Goal: Transaction & Acquisition: Purchase product/service

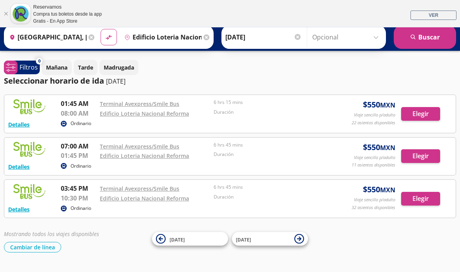
scroll to position [26, 0]
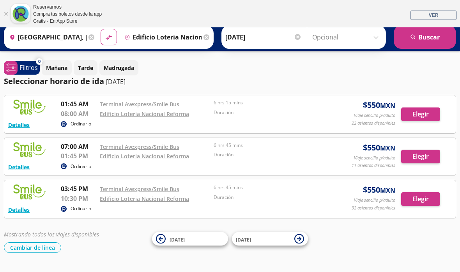
click at [420, 156] on button "Elegir" at bounding box center [421, 156] width 39 height 14
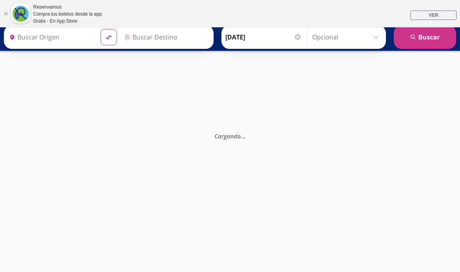
type input "[GEOGRAPHIC_DATA], [GEOGRAPHIC_DATA]"
type input "Edificio Loteria Nacional Reforma, [GEOGRAPHIC_DATA]"
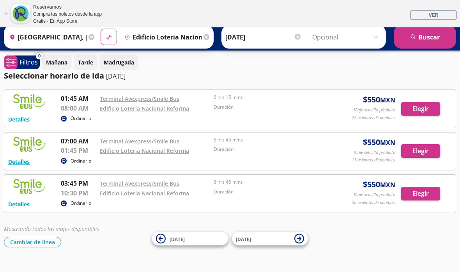
scroll to position [31, 0]
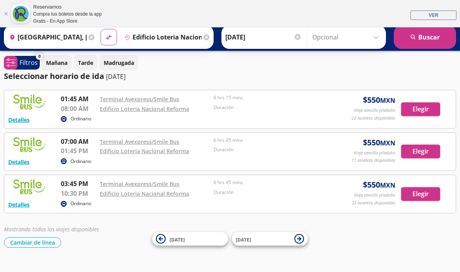
click at [333, 85] on div "0 system-uicons:filtering Filtros chevron [DATE] Tarde Madrugada Seleccionar ho…" at bounding box center [230, 151] width 460 height 192
click at [366, 71] on div "Seleccionar horario de ida [DATE]" at bounding box center [230, 76] width 453 height 12
click at [13, 119] on button "Detalles" at bounding box center [18, 120] width 21 height 8
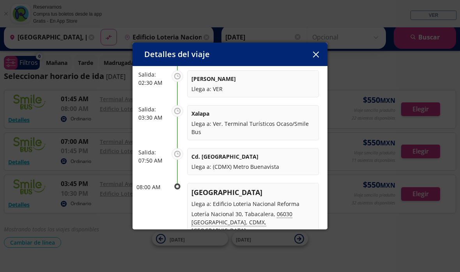
scroll to position [127, 0]
click at [321, 48] on button "button" at bounding box center [316, 54] width 12 height 12
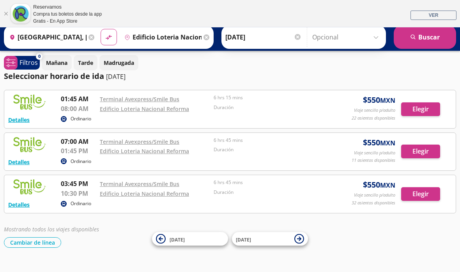
click at [19, 120] on button "Detalles" at bounding box center [18, 120] width 21 height 8
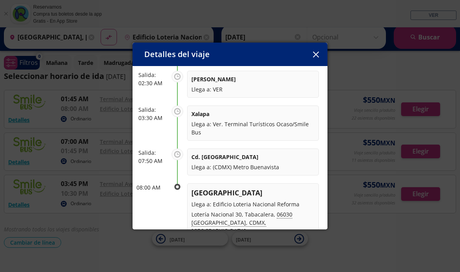
click at [311, 50] on button "button" at bounding box center [316, 54] width 12 height 12
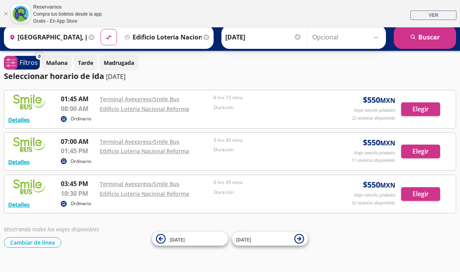
click at [428, 107] on button "Elegir" at bounding box center [421, 109] width 39 height 14
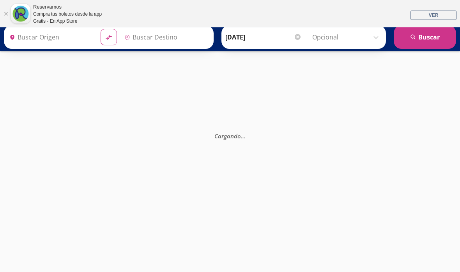
type input "[GEOGRAPHIC_DATA], [GEOGRAPHIC_DATA]"
type input "Edificio Loteria Nacional Reforma, [GEOGRAPHIC_DATA]"
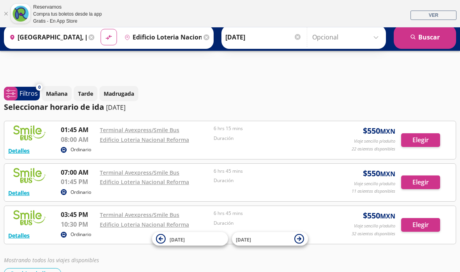
click at [425, 182] on button "Elegir" at bounding box center [421, 182] width 39 height 14
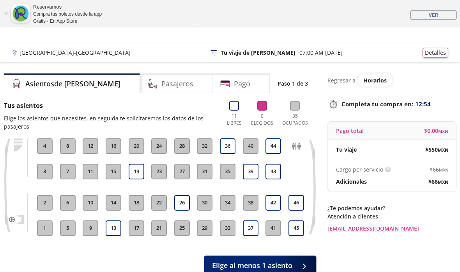
scroll to position [7, 0]
click at [81, 48] on div "[GEOGRAPHIC_DATA] - [GEOGRAPHIC_DATA] 126 Tu viaje de ida 07:00 AM [DATE] Detal…" at bounding box center [230, 53] width 437 height 10
click at [37, 51] on p "[GEOGRAPHIC_DATA] - [GEOGRAPHIC_DATA]" at bounding box center [75, 52] width 111 height 8
click at [30, 52] on p "[GEOGRAPHIC_DATA] - [GEOGRAPHIC_DATA]" at bounding box center [75, 52] width 111 height 8
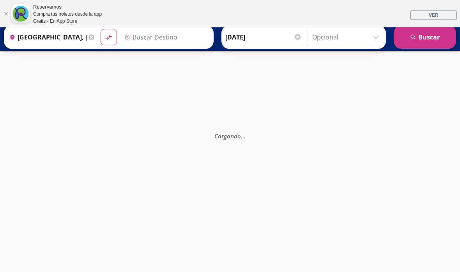
type input "Edificio Loteria Nacional Reforma, [GEOGRAPHIC_DATA]"
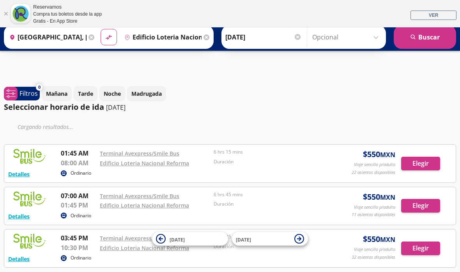
click at [73, 40] on input "[GEOGRAPHIC_DATA], [GEOGRAPHIC_DATA]" at bounding box center [46, 37] width 80 height 20
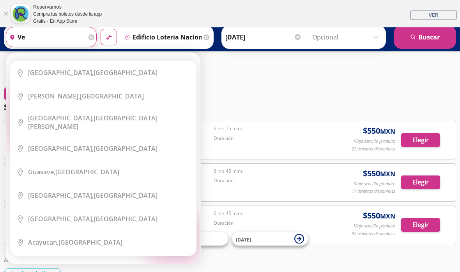
type input "v"
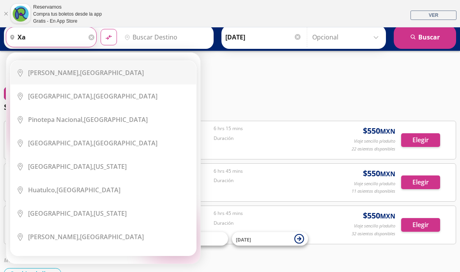
click at [127, 75] on div "[PERSON_NAME], [GEOGRAPHIC_DATA]" at bounding box center [109, 72] width 162 height 9
type input "[PERSON_NAME], [GEOGRAPHIC_DATA]"
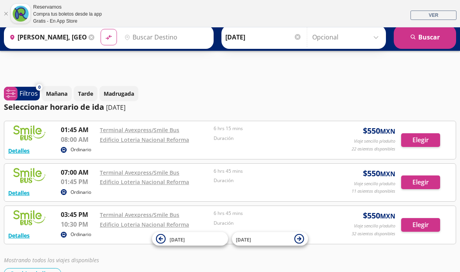
click at [178, 36] on input "Destino" at bounding box center [165, 37] width 88 height 20
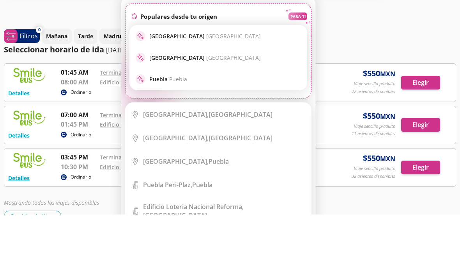
click at [237, 90] on span "[GEOGRAPHIC_DATA]" at bounding box center [233, 93] width 55 height 7
type input "[GEOGRAPHIC_DATA], [GEOGRAPHIC_DATA]"
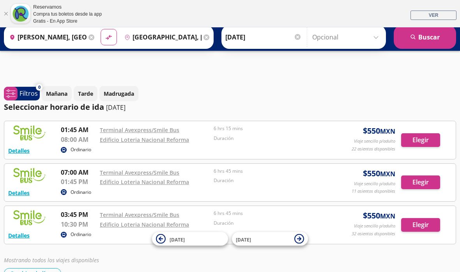
click at [419, 36] on button "search [GEOGRAPHIC_DATA]" at bounding box center [425, 36] width 62 height 23
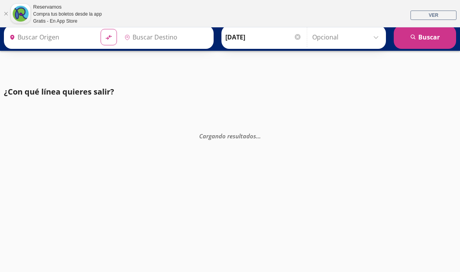
type input "[PERSON_NAME], [GEOGRAPHIC_DATA]"
type input "[GEOGRAPHIC_DATA], [GEOGRAPHIC_DATA]"
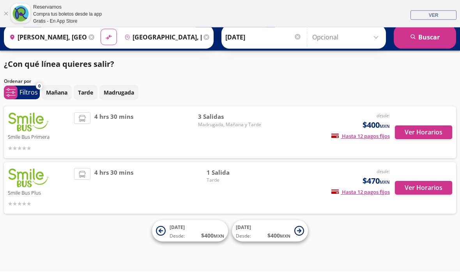
scroll to position [34, 0]
click at [437, 126] on button "Ver Horarios" at bounding box center [423, 133] width 57 height 14
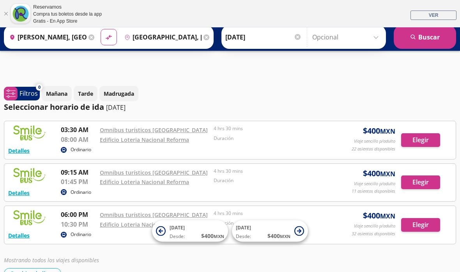
click at [425, 185] on button "Elegir" at bounding box center [421, 182] width 39 height 14
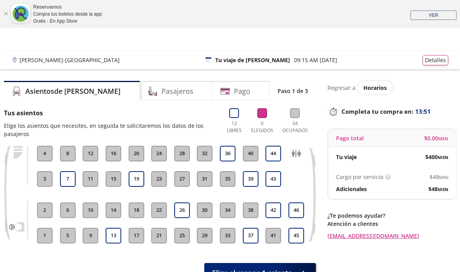
click at [247, 181] on button "39" at bounding box center [251, 179] width 16 height 16
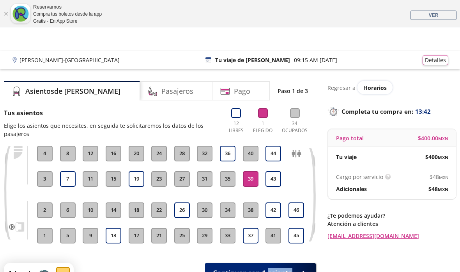
click at [300, 268] on div at bounding box center [303, 273] width 12 height 10
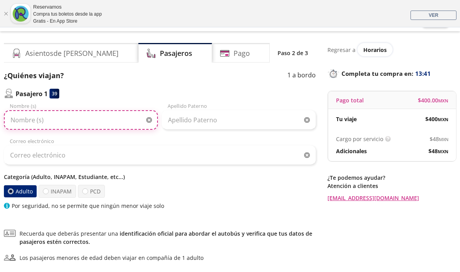
click at [113, 119] on input "Nombre (s)" at bounding box center [81, 120] width 154 height 20
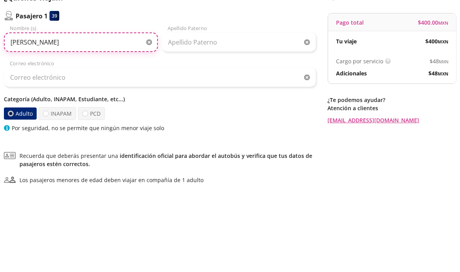
type input "[PERSON_NAME]"
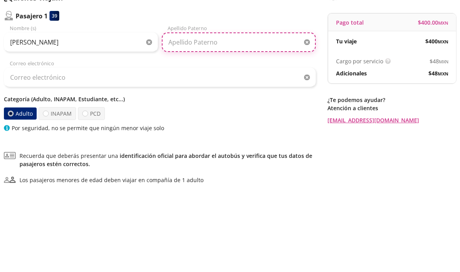
click at [239, 110] on input "Apellido Paterno" at bounding box center [239, 120] width 154 height 20
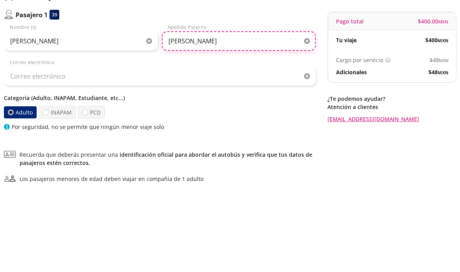
type input "[PERSON_NAME]"
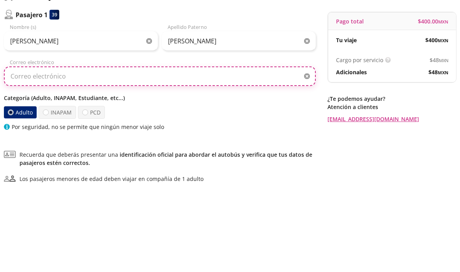
click at [221, 146] on input "Correo electrónico" at bounding box center [160, 156] width 312 height 20
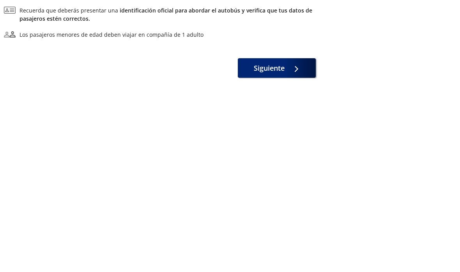
scroll to position [117, 0]
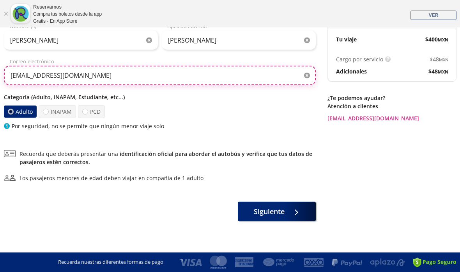
type input "[EMAIL_ADDRESS][DOMAIN_NAME]"
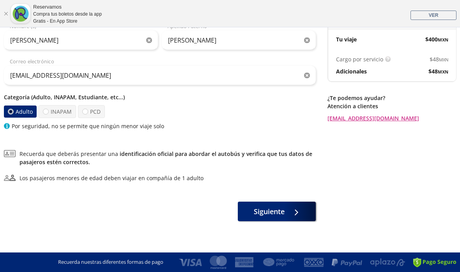
click at [292, 200] on div "¿Quiénes viajan? 1 a bordo Pasajero 1 39 [PERSON_NAME] (s) [PERSON_NAME] Patern…" at bounding box center [160, 106] width 312 height 230
click at [283, 219] on button "Siguiente" at bounding box center [277, 211] width 78 height 20
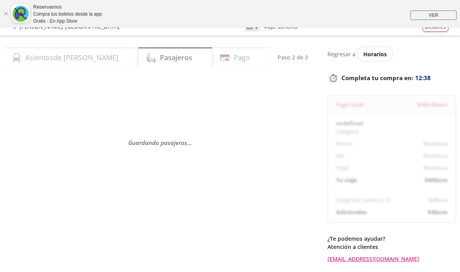
select select "MX"
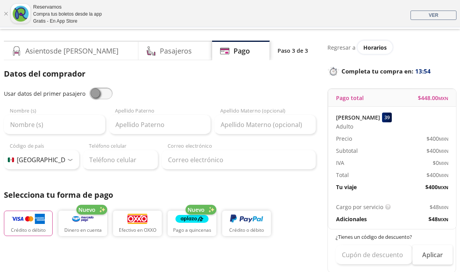
scroll to position [25, 0]
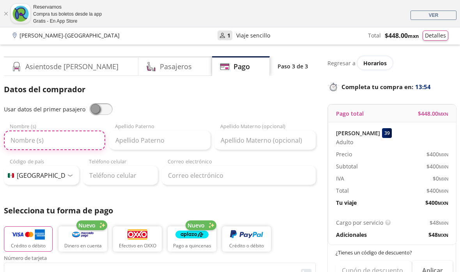
click at [73, 139] on input "Nombre (s)" at bounding box center [54, 140] width 101 height 20
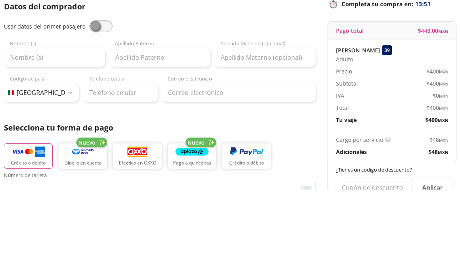
click at [94, 103] on span at bounding box center [100, 109] width 23 height 12
click at [89, 103] on input "checkbox" at bounding box center [89, 103] width 0 height 0
type input "[PERSON_NAME]"
type input "[EMAIL_ADDRESS][DOMAIN_NAME]"
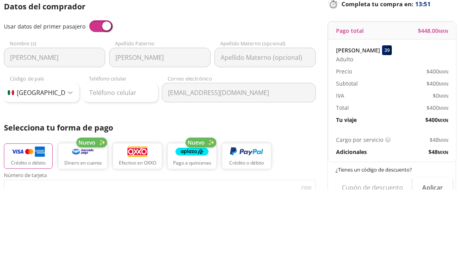
scroll to position [107, 0]
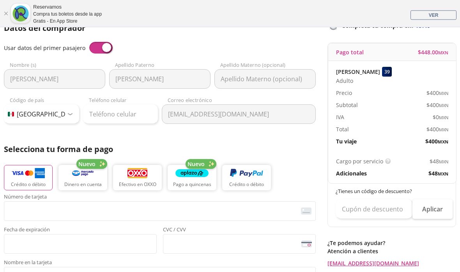
click at [98, 49] on span at bounding box center [100, 48] width 23 height 12
click at [89, 42] on input "checkbox" at bounding box center [89, 42] width 0 height 0
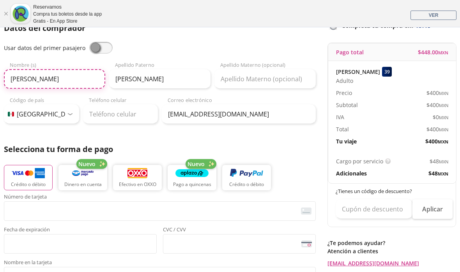
click at [73, 82] on input "[PERSON_NAME]" at bounding box center [54, 79] width 101 height 20
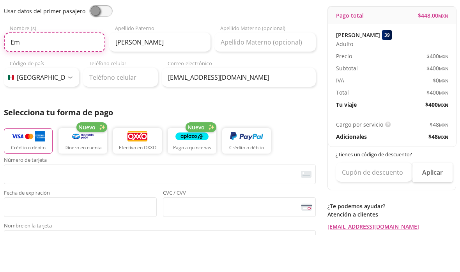
type input "E"
type input "Itzel"
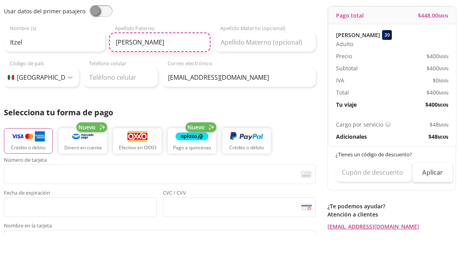
click at [176, 69] on input "[PERSON_NAME]" at bounding box center [159, 79] width 101 height 20
type input "G"
type input "[PERSON_NAME]"
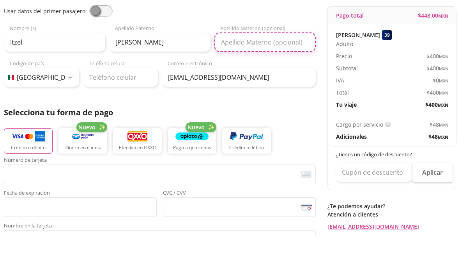
click at [292, 69] on input "Apellido Materno (opcional)" at bounding box center [265, 79] width 101 height 20
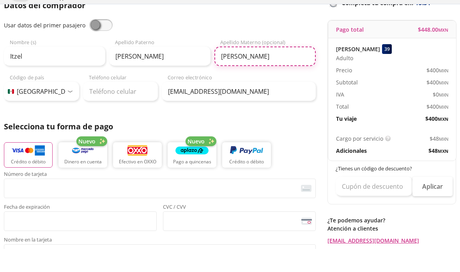
type input "[PERSON_NAME]"
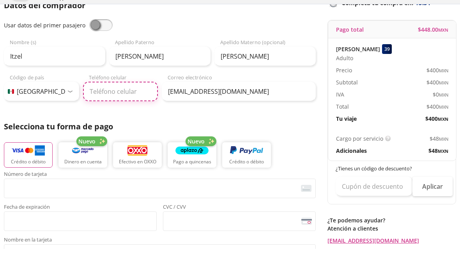
click at [128, 105] on input "Teléfono celular" at bounding box center [120, 115] width 75 height 20
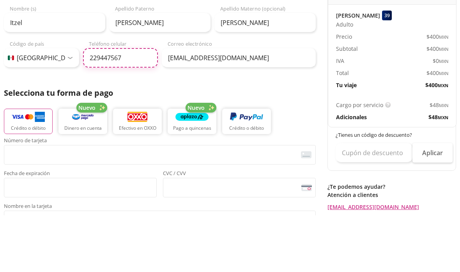
type input "[PHONE_NUMBER]"
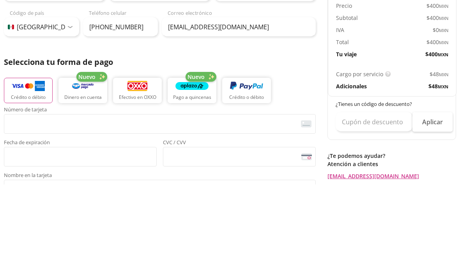
click at [267, 54] on div "Datos del comprador Usar datos del primer pasajero [PERSON_NAME] Nombre (s) [PE…" at bounding box center [160, 199] width 312 height 353
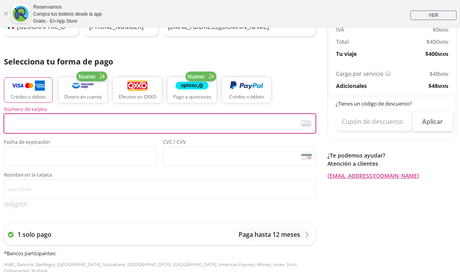
scroll to position [173, 0]
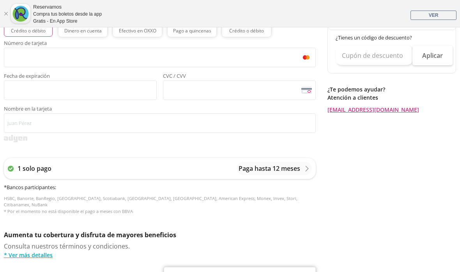
click at [49, 98] on span "<p>Your browser does not support iframes.</p>" at bounding box center [80, 90] width 153 height 20
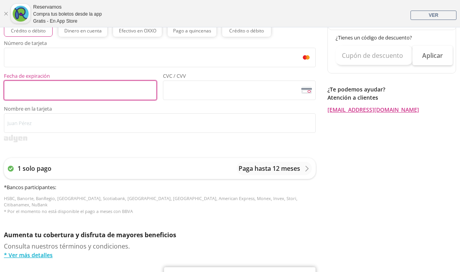
scroll to position [239, 0]
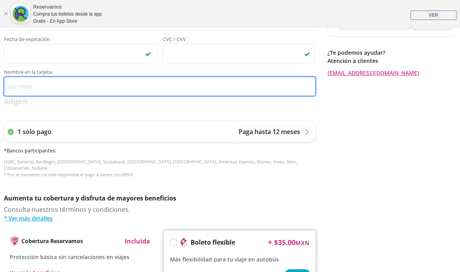
click at [207, 94] on input "Nombre en la tarjeta" at bounding box center [160, 86] width 312 height 20
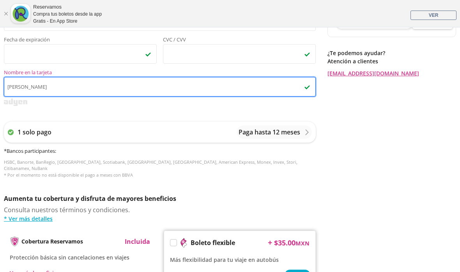
type input "[PERSON_NAME]"
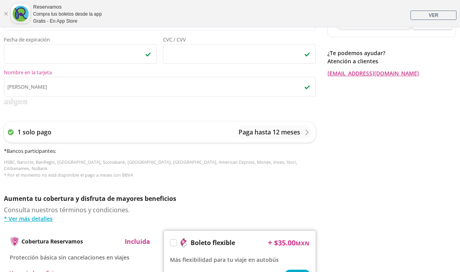
click at [404, 98] on div "Regresar a Horarios Completa tu compra en : 12:53 Pago total $ 448.00 MXN [PERS…" at bounding box center [392, 76] width 129 height 542
click at [290, 131] on p "Paga hasta 12 meses" at bounding box center [270, 131] width 62 height 9
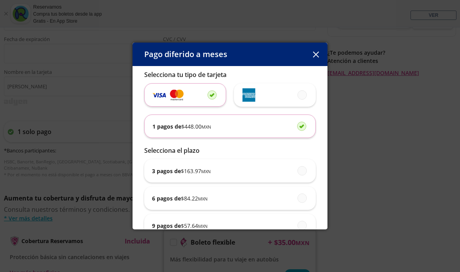
scroll to position [0, 0]
click at [306, 181] on div "3 pagos de $ 163.97 MXN" at bounding box center [230, 170] width 156 height 23
click at [303, 173] on input "3 pagos de $ 163.97 MXN" at bounding box center [300, 170] width 5 height 5
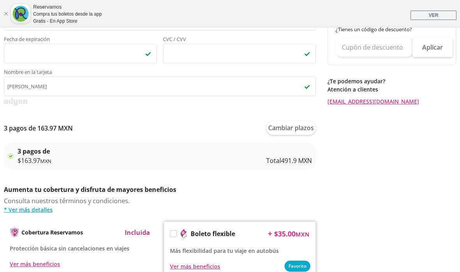
click at [298, 132] on button "Cambiar plazos" at bounding box center [292, 128] width 50 height 14
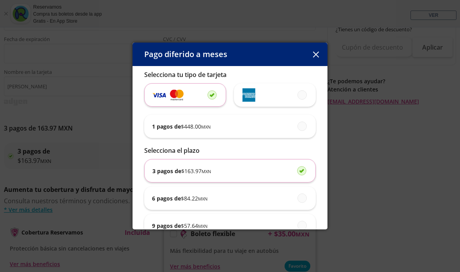
click at [303, 130] on span at bounding box center [303, 126] width 0 height 9
click at [302, 128] on input "1 pagos de $ 448.00 MXN" at bounding box center [300, 125] width 5 height 5
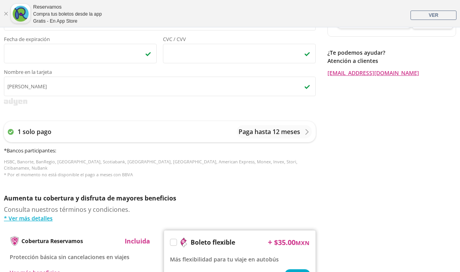
click at [301, 132] on div "Paga hasta 12 meses" at bounding box center [274, 131] width 71 height 9
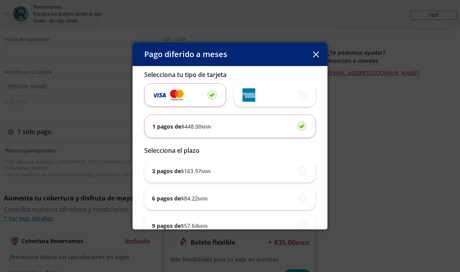
click at [350, 118] on div "Pago diferido a meses Selecciona tu tipo de tarjeta 1 pagos de $ 448.00 MXN Sel…" at bounding box center [230, 136] width 460 height 272
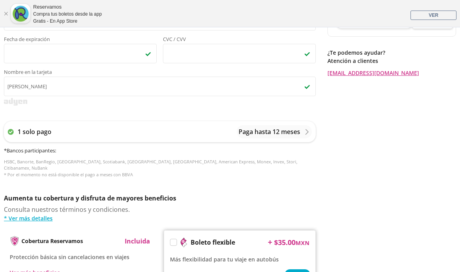
click at [306, 132] on icon at bounding box center [307, 132] width 6 height 6
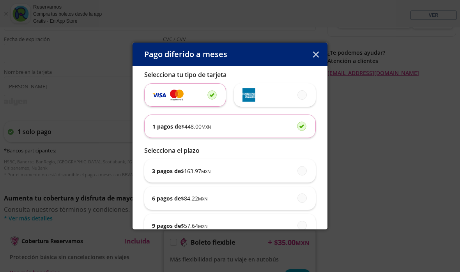
click at [277, 133] on div "1 pagos de $ 448.00 MXN" at bounding box center [230, 126] width 155 height 23
click at [297, 128] on input "1 pagos de $ 448.00 MXN" at bounding box center [299, 125] width 5 height 5
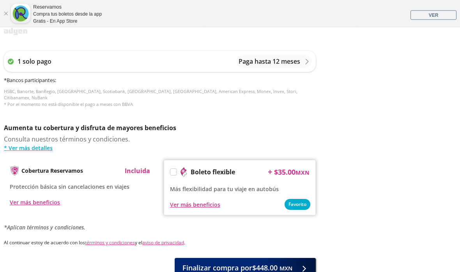
scroll to position [346, 0]
click at [208, 200] on div "Ver más beneficios" at bounding box center [195, 204] width 50 height 8
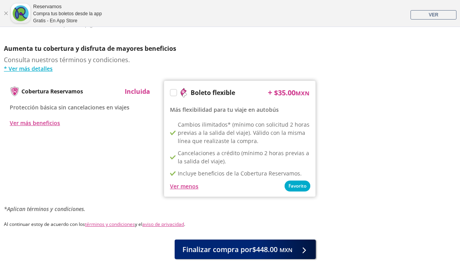
scroll to position [456, 0]
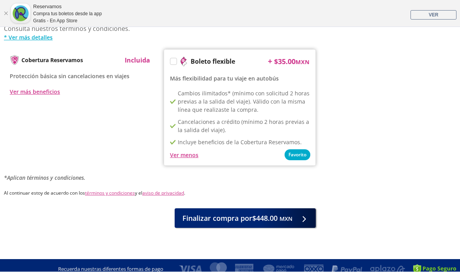
click at [288, 215] on small "MXN" at bounding box center [286, 218] width 13 height 7
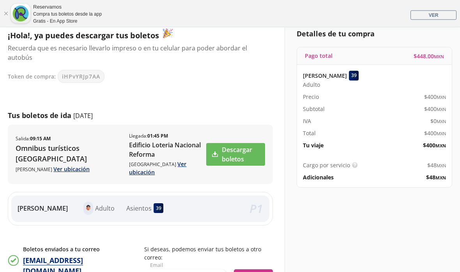
scroll to position [94, 0]
click at [181, 163] on link "Ver ubicación" at bounding box center [157, 168] width 57 height 16
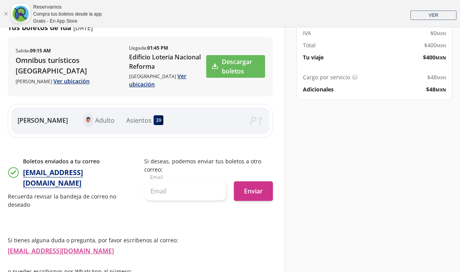
scroll to position [186, 0]
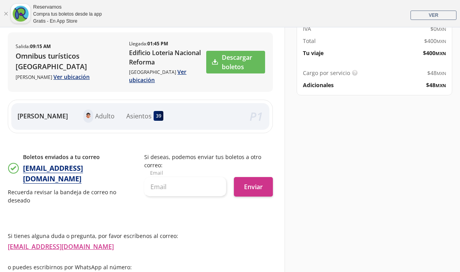
click at [240, 57] on link "Descargar boletos" at bounding box center [235, 62] width 59 height 23
click at [185, 184] on input "text" at bounding box center [185, 187] width 82 height 20
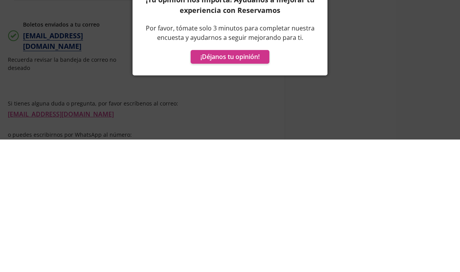
scroll to position [219, 0]
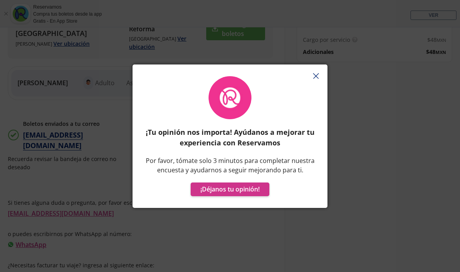
click at [247, 190] on button "¡Déjanos tu opinión!" at bounding box center [230, 189] width 79 height 14
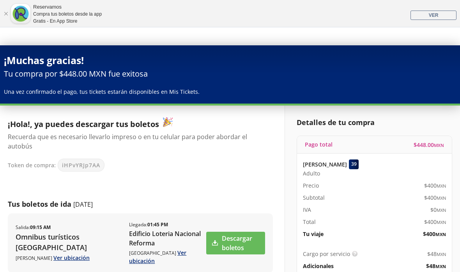
scroll to position [0, 0]
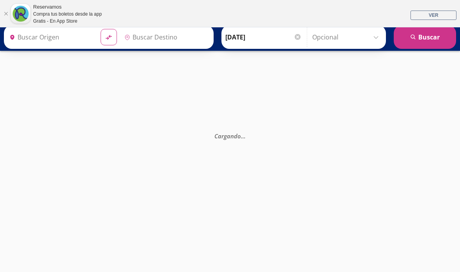
type input "[GEOGRAPHIC_DATA], [GEOGRAPHIC_DATA]"
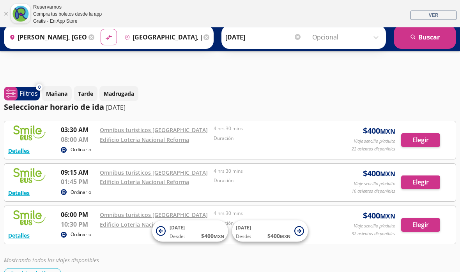
click at [76, 38] on input "[PERSON_NAME], [GEOGRAPHIC_DATA]" at bounding box center [46, 37] width 80 height 20
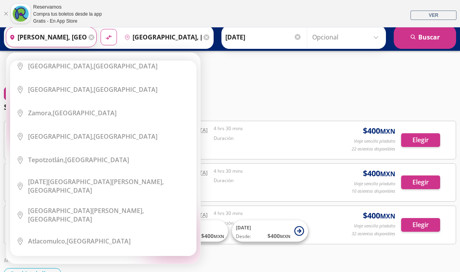
scroll to position [610, 0]
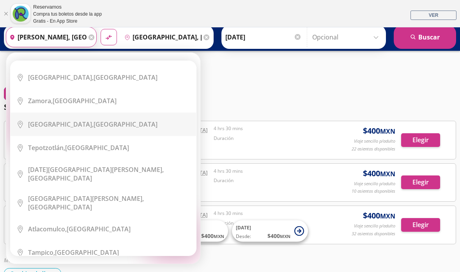
click at [82, 123] on div "[GEOGRAPHIC_DATA], [GEOGRAPHIC_DATA]" at bounding box center [93, 124] width 130 height 9
type input "[GEOGRAPHIC_DATA], [GEOGRAPHIC_DATA]"
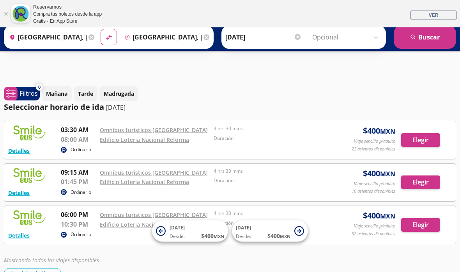
click at [427, 41] on button "search [GEOGRAPHIC_DATA]" at bounding box center [425, 36] width 62 height 23
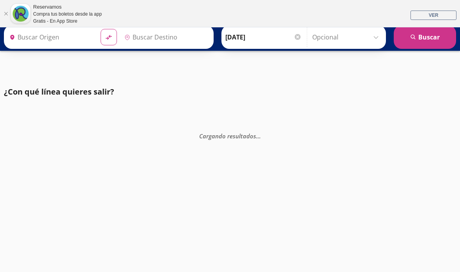
type input "[GEOGRAPHIC_DATA], [GEOGRAPHIC_DATA]"
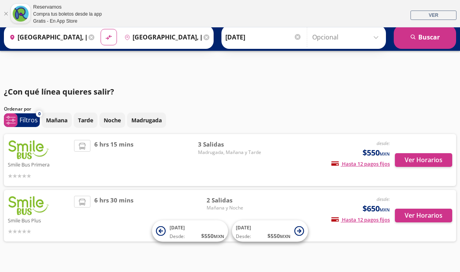
click at [425, 159] on button "Ver Horarios" at bounding box center [423, 160] width 57 height 14
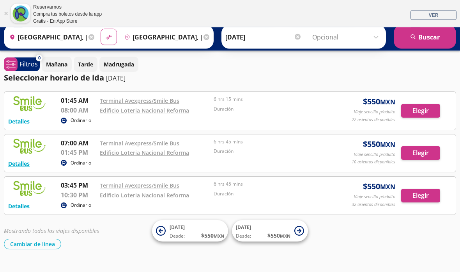
scroll to position [30, 0]
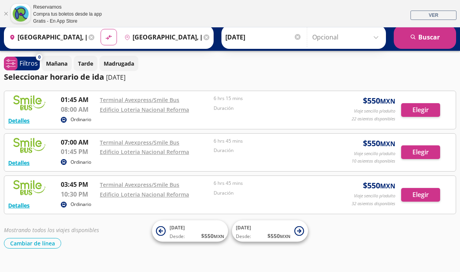
click at [423, 152] on button "Elegir" at bounding box center [421, 152] width 39 height 14
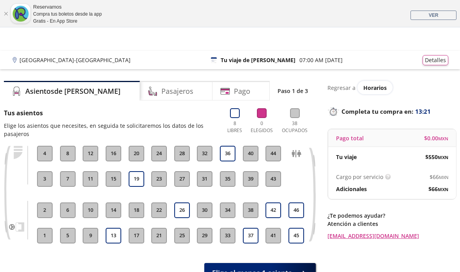
click at [277, 183] on button "43" at bounding box center [274, 179] width 16 height 16
click at [291, 179] on div at bounding box center [296, 179] width 17 height 16
click at [280, 181] on button "43" at bounding box center [274, 179] width 16 height 16
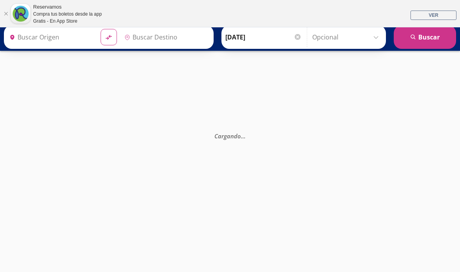
type input "[GEOGRAPHIC_DATA], [GEOGRAPHIC_DATA]"
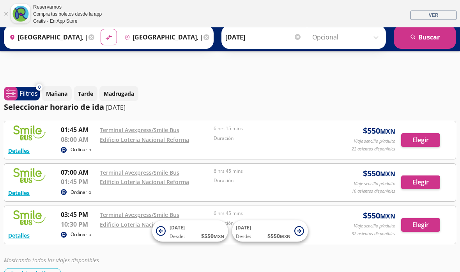
click at [427, 181] on button "Elegir" at bounding box center [421, 182] width 39 height 14
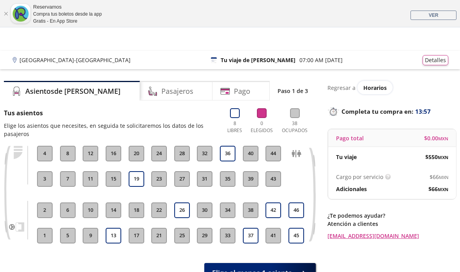
click at [277, 154] on button "44" at bounding box center [274, 154] width 16 height 16
click at [276, 172] on button "43" at bounding box center [274, 179] width 16 height 16
